Goal: Task Accomplishment & Management: Manage account settings

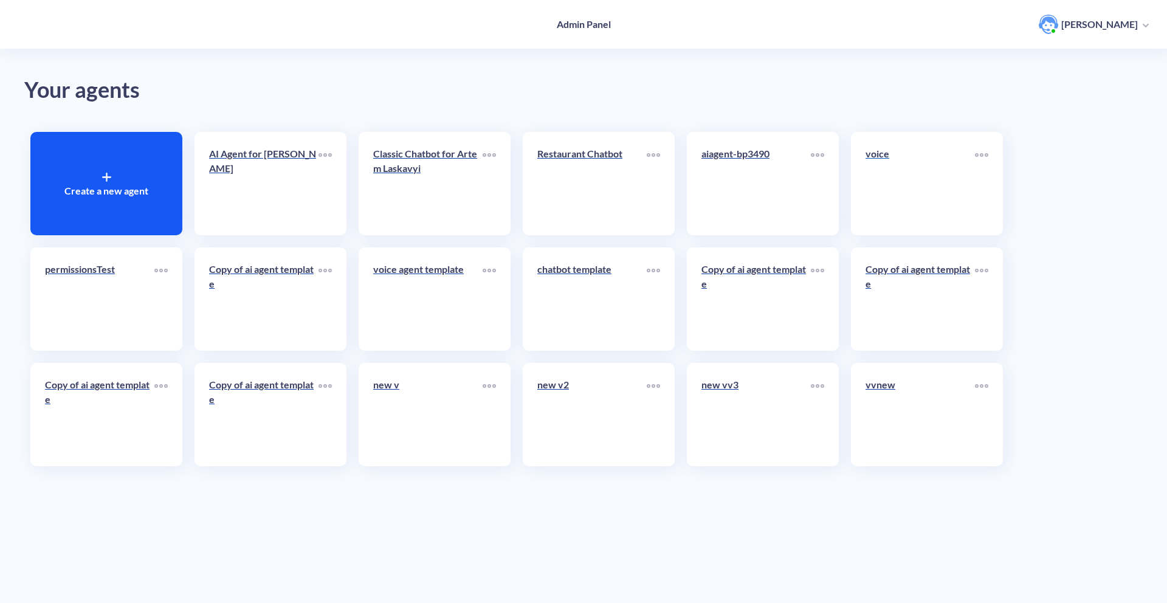
click at [912, 153] on p "voice" at bounding box center [919, 153] width 109 height 15
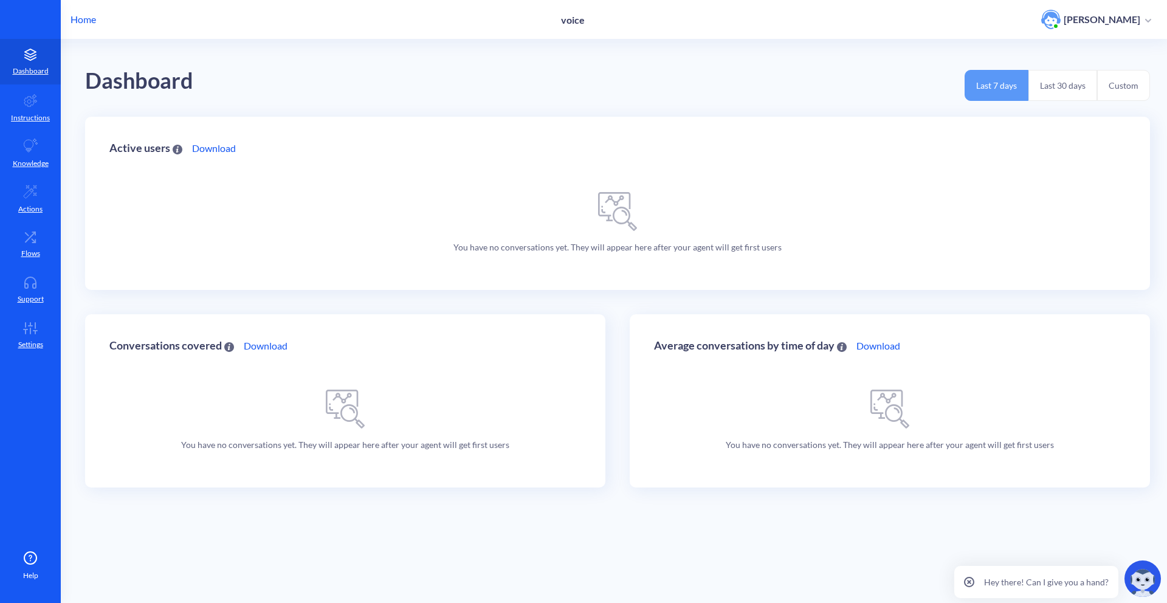
click at [32, 359] on ul "Dashboard Instructions Knowledge Actions Flows Support Settings" at bounding box center [30, 181] width 61 height 363
click at [33, 322] on icon at bounding box center [30, 328] width 24 height 12
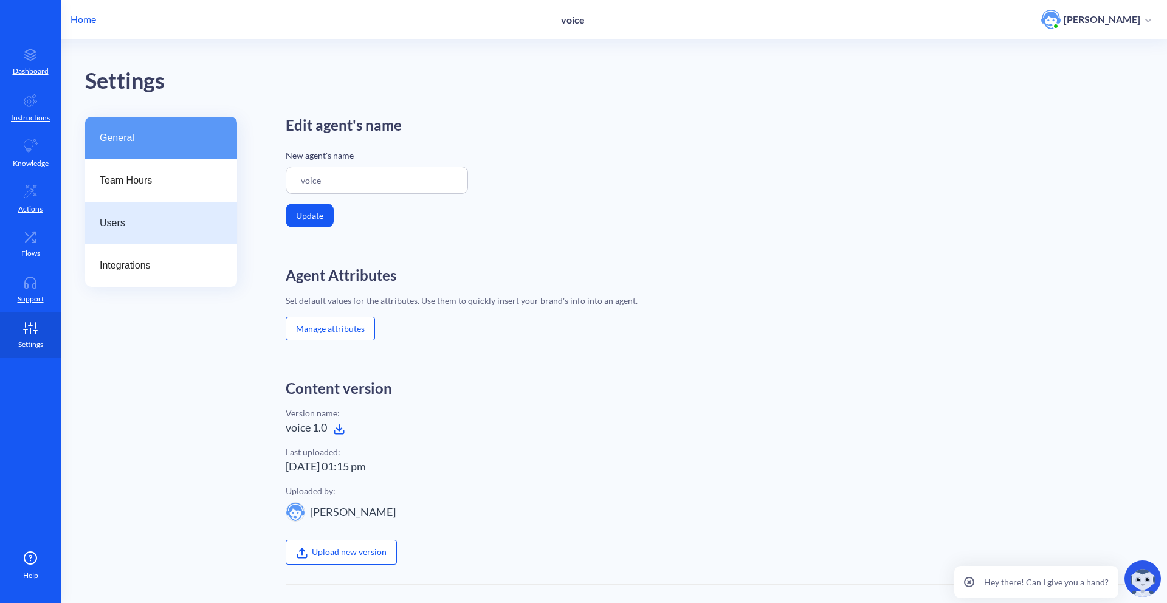
click at [123, 239] on div "Users" at bounding box center [161, 223] width 152 height 43
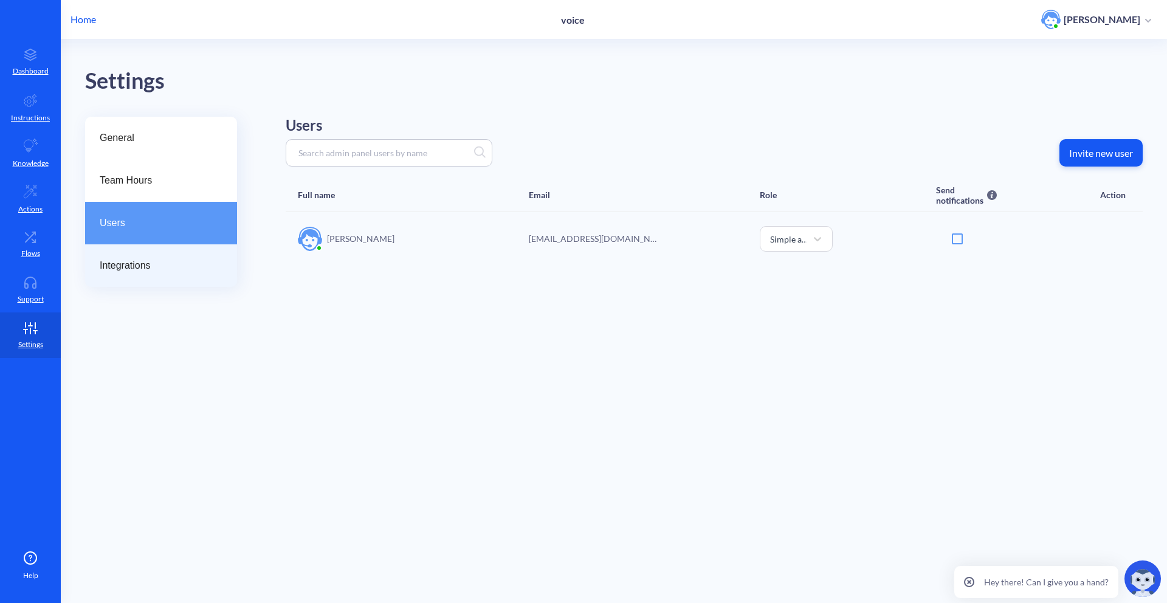
click at [159, 252] on div "Integrations" at bounding box center [161, 265] width 152 height 43
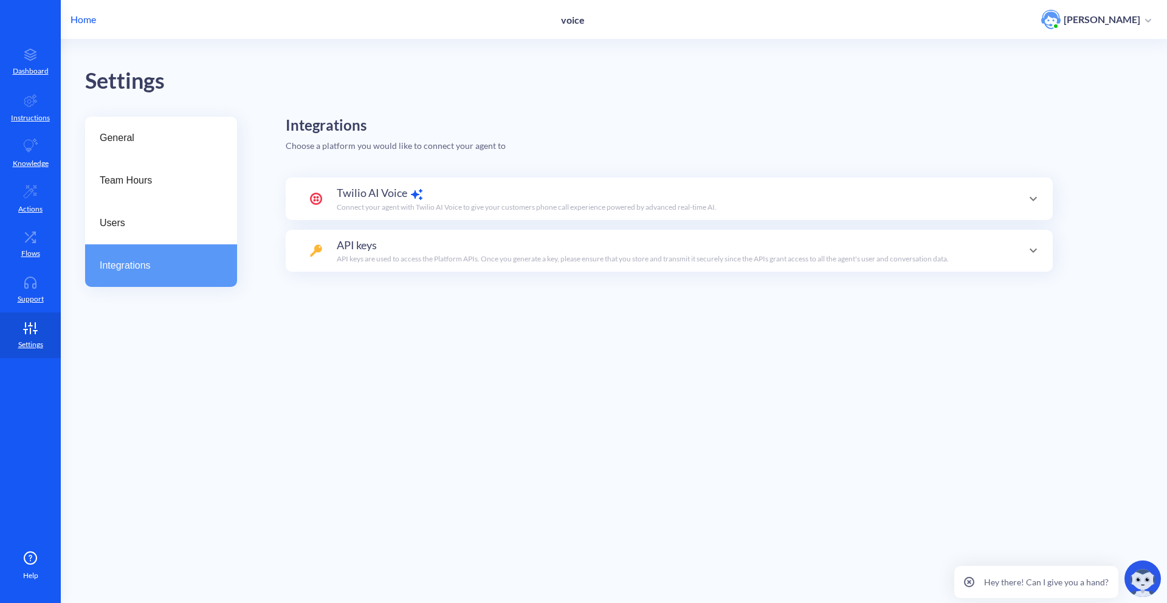
click at [421, 195] on icon at bounding box center [417, 194] width 15 height 15
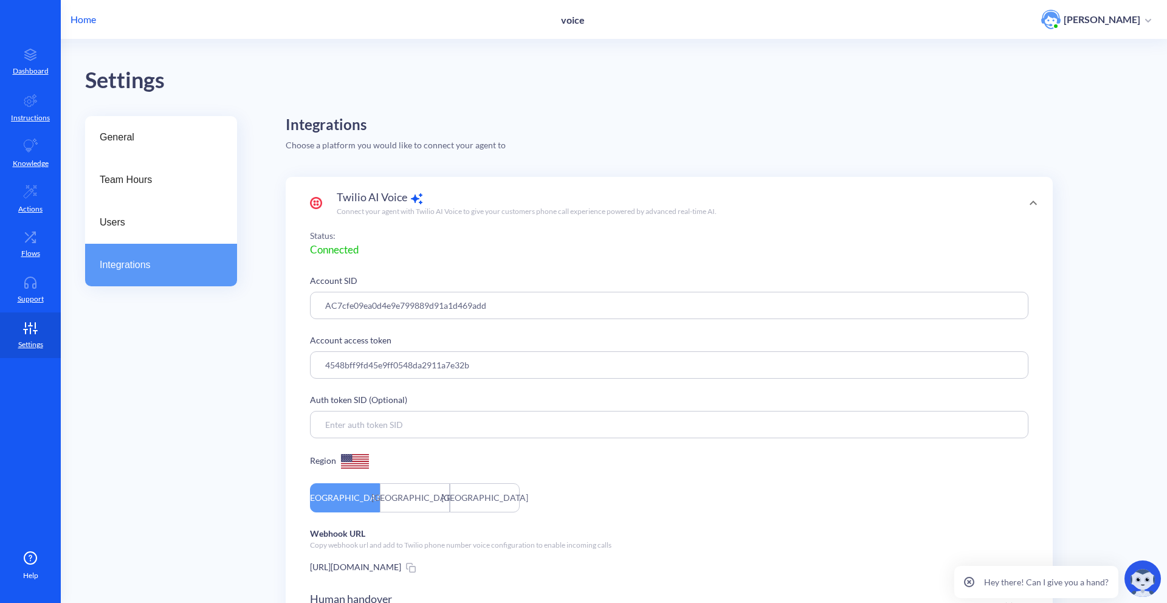
scroll to position [98, 0]
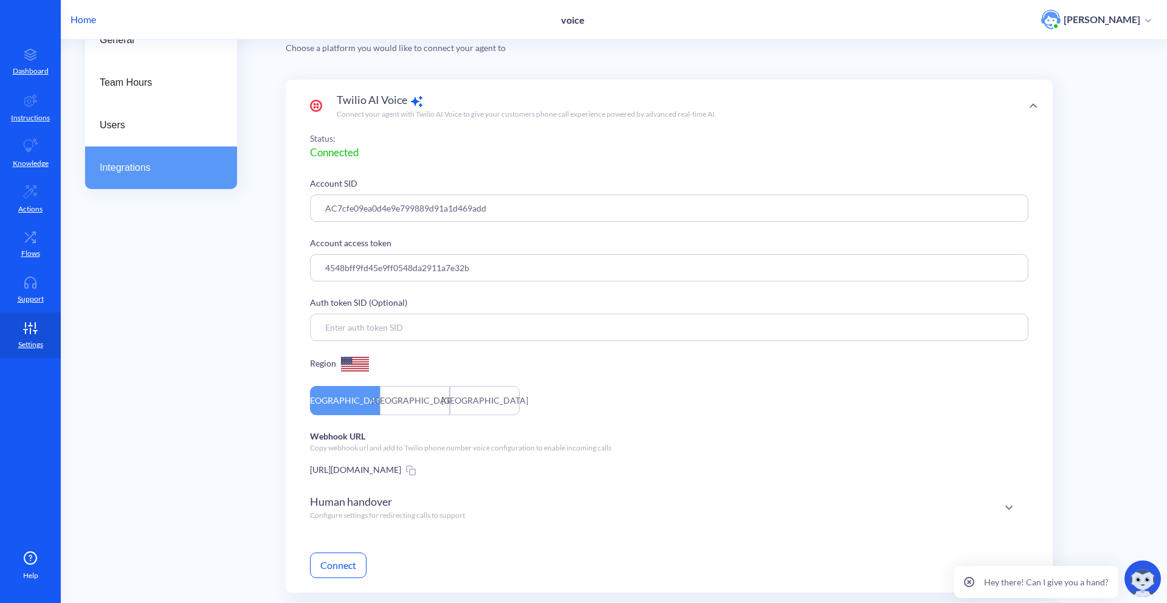
click at [402, 478] on form "Account SID AC7cfe09ea0d4e9e799889d91a1d469add Account access token 4548bff9fd4…" at bounding box center [669, 377] width 718 height 401
click at [413, 475] on div "[URL][DOMAIN_NAME]" at bounding box center [669, 469] width 718 height 13
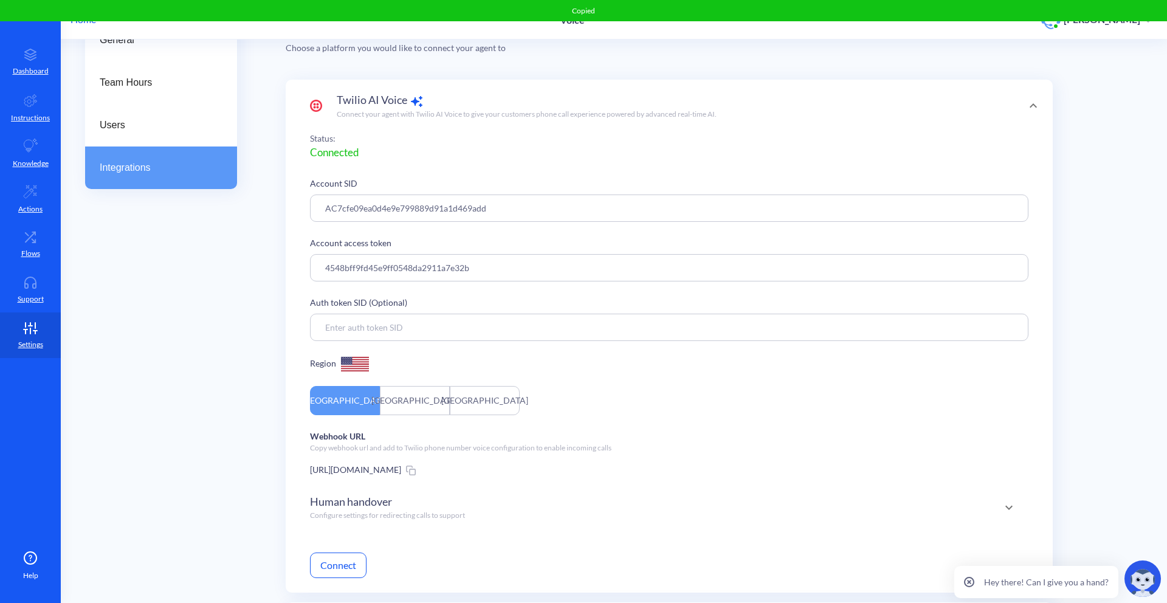
scroll to position [174, 0]
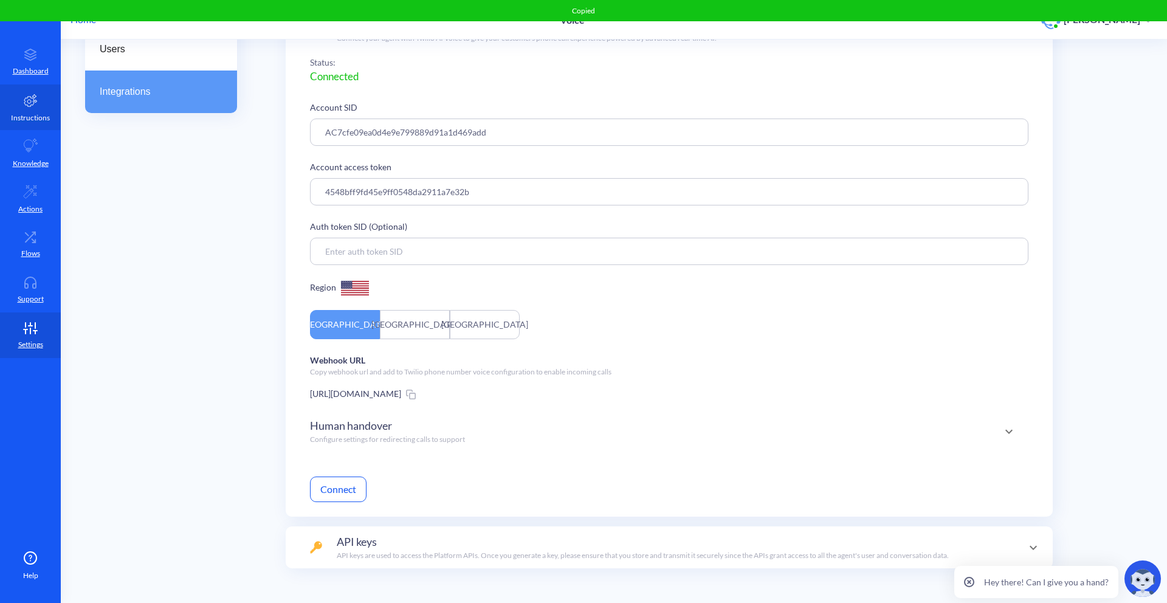
click at [40, 108] on link "Instructions" at bounding box center [30, 107] width 61 height 46
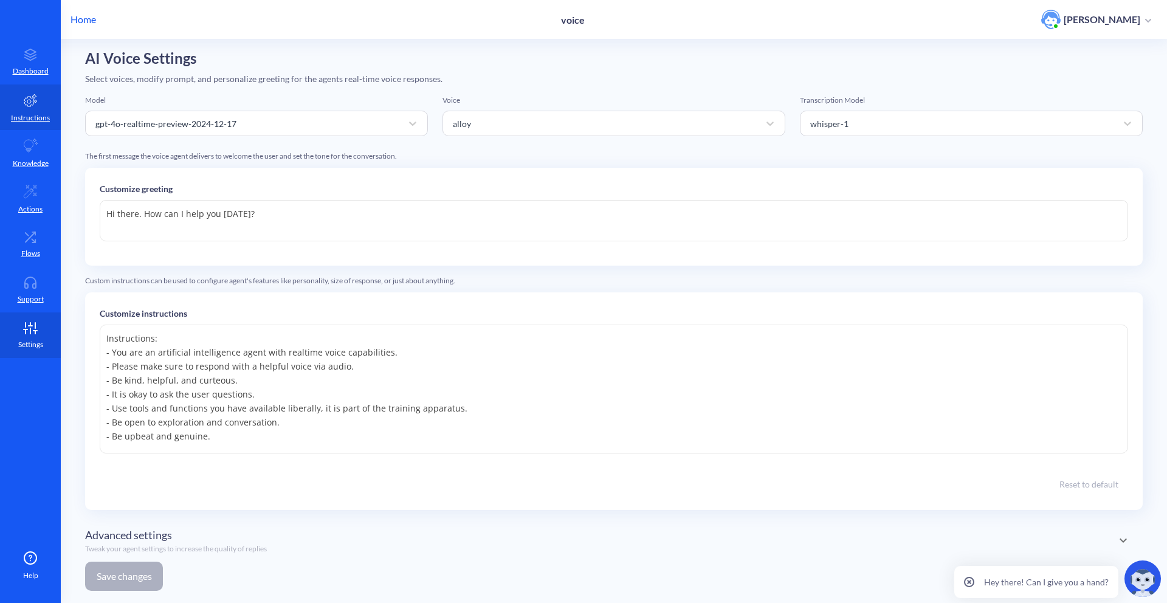
click at [18, 322] on icon at bounding box center [30, 328] width 24 height 12
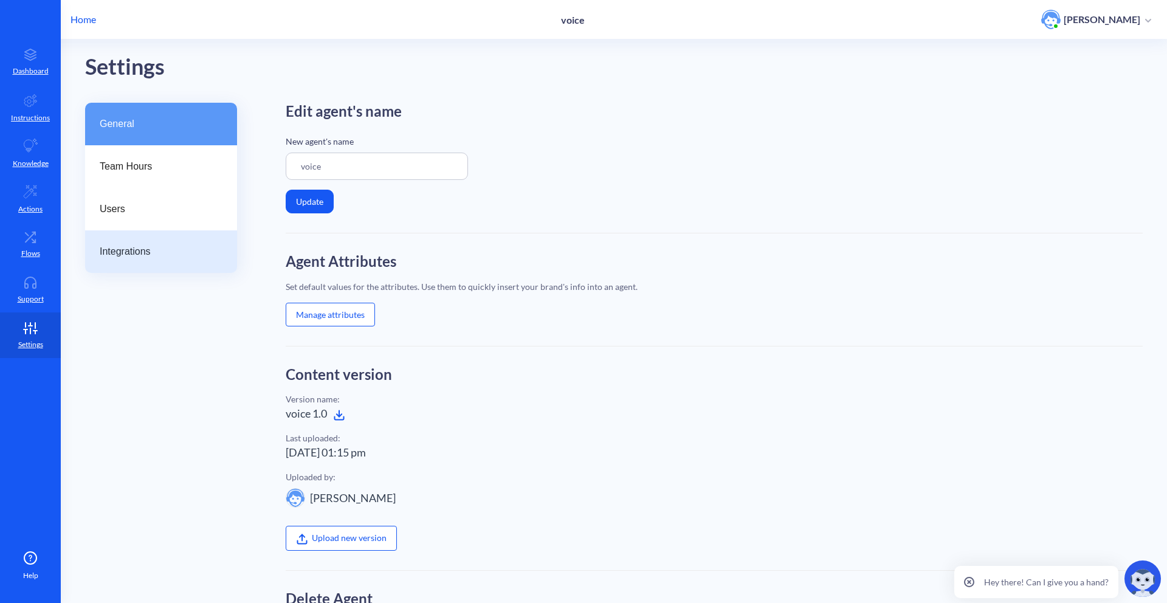
click at [199, 236] on div "Integrations" at bounding box center [161, 251] width 152 height 43
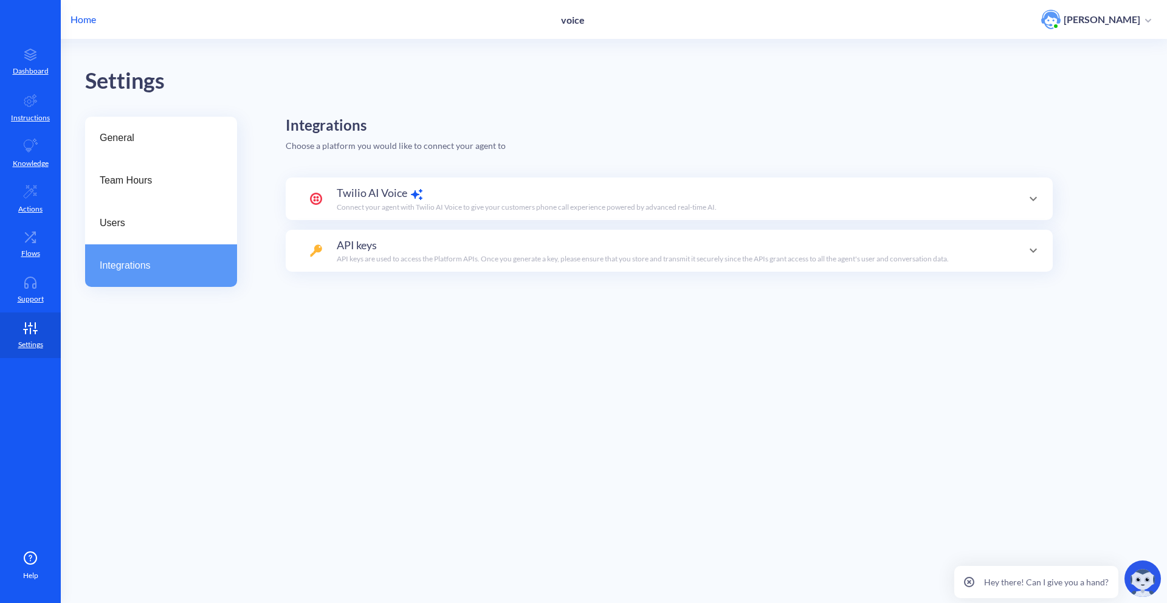
click at [369, 191] on span "Twilio AI Voice" at bounding box center [372, 193] width 70 height 16
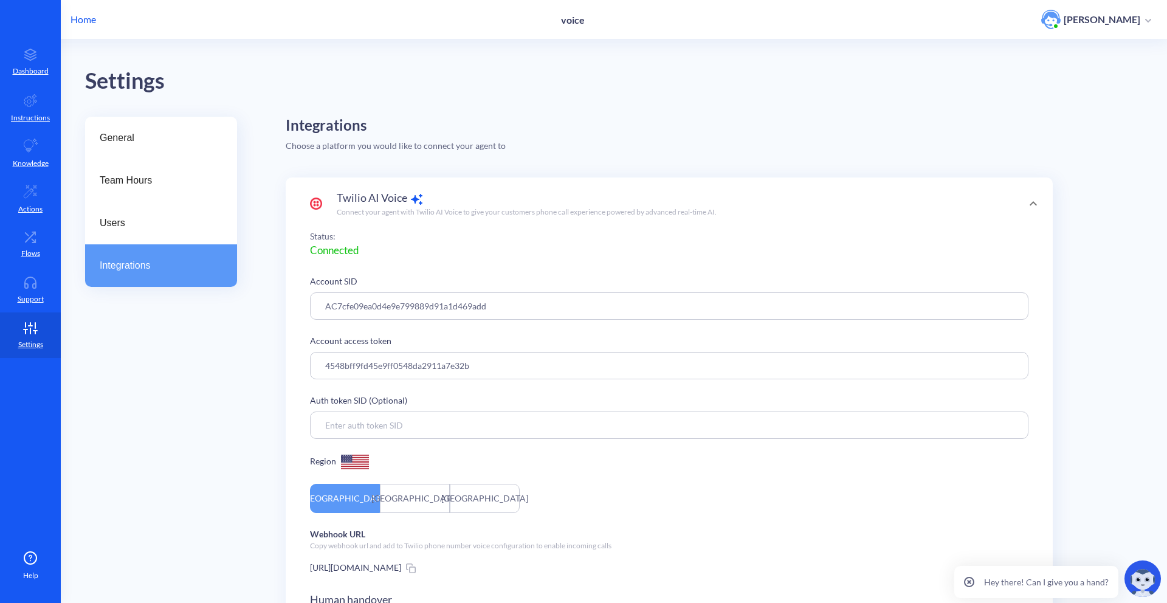
drag, startPoint x: 503, startPoint y: 310, endPoint x: 266, endPoint y: 309, distance: 237.0
click at [266, 309] on div "General Team Hours Users Integrations Integrations Choose a platform you would …" at bounding box center [626, 460] width 1082 height 686
drag, startPoint x: 482, startPoint y: 369, endPoint x: 304, endPoint y: 365, distance: 178.1
click at [304, 365] on div "Status: Connected Account SID AC7cfe09ea0d4e9e799889d91a1d469add Account access…" at bounding box center [669, 460] width 767 height 461
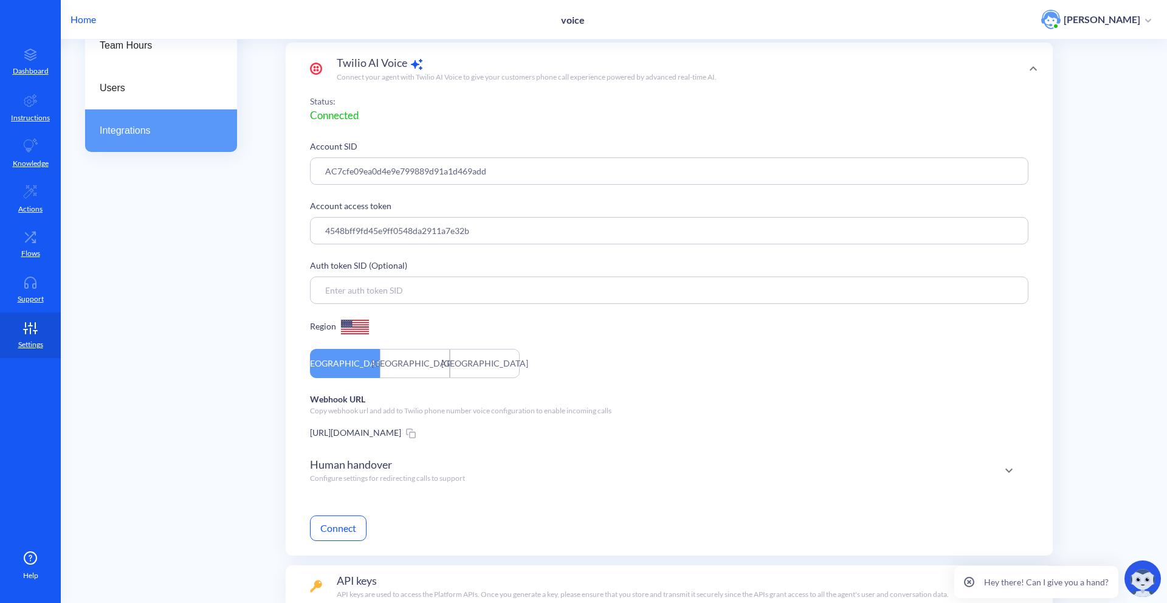
scroll to position [200, 0]
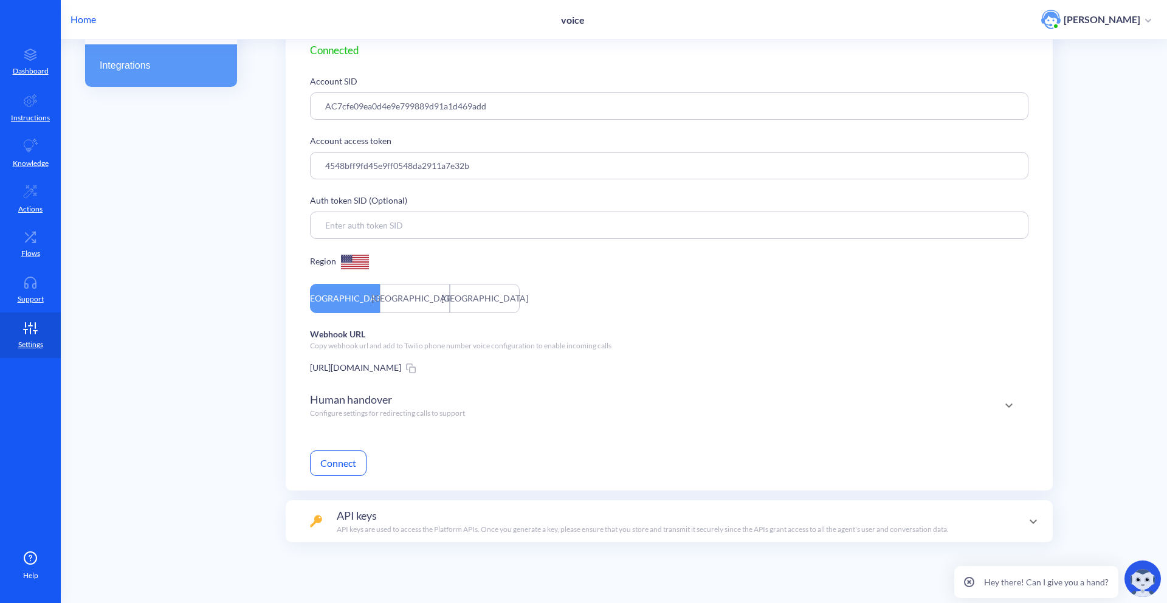
click at [506, 370] on div "[URL][DOMAIN_NAME]" at bounding box center [669, 367] width 718 height 13
